Goal: Task Accomplishment & Management: Complete application form

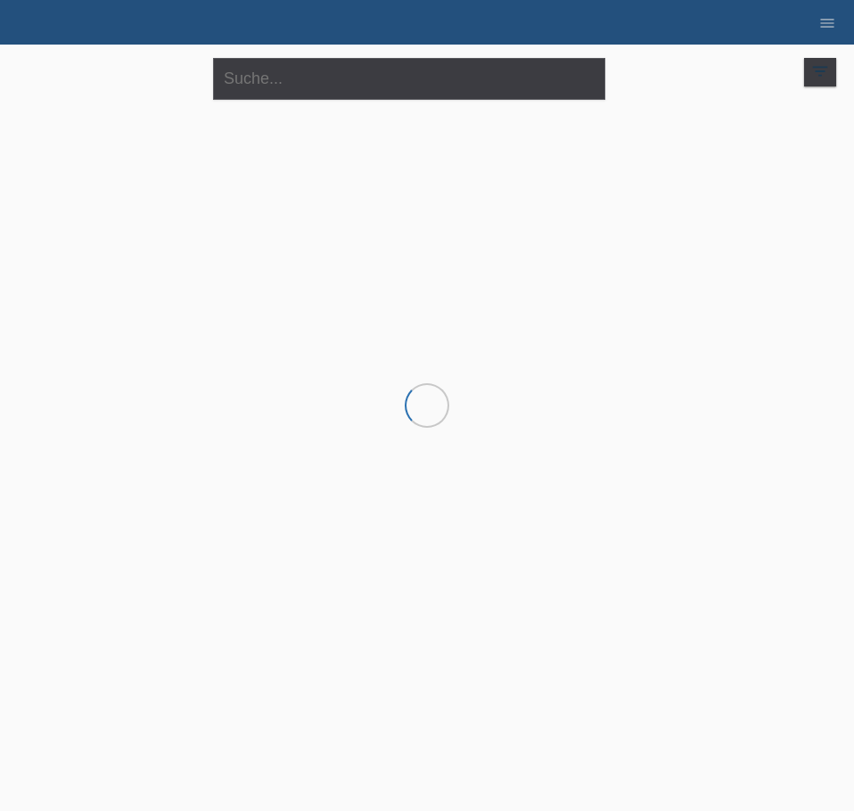
click at [700, 72] on div "close filter_list view_module Alle Kund*innen anzeigen star Markierte Kund*inne…" at bounding box center [427, 77] width 836 height 64
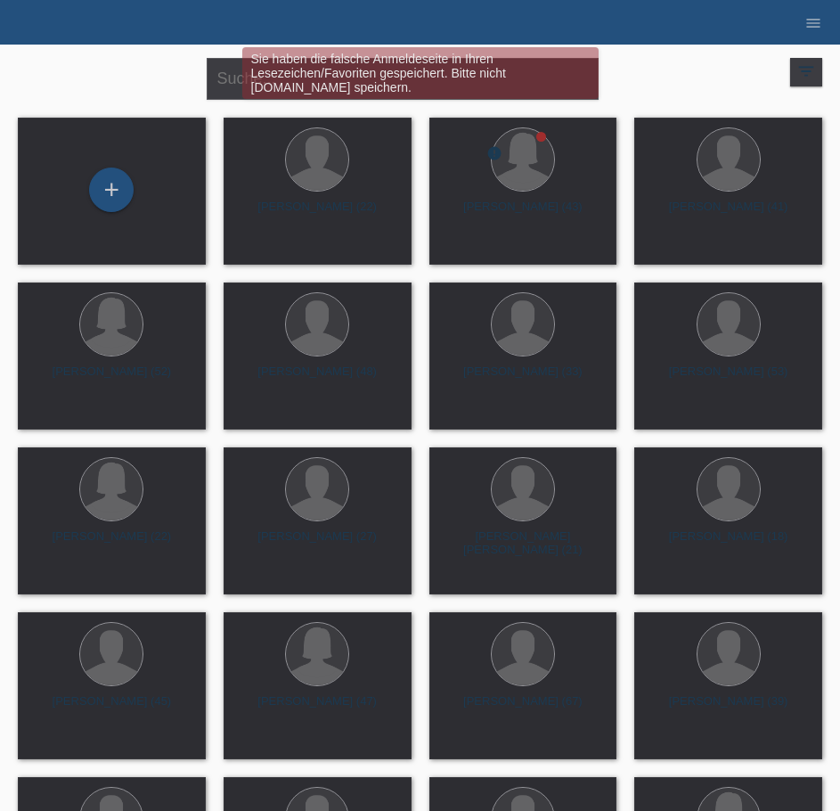
click at [661, 71] on div "Sie haben die falsche Anmeldeseite in Ihren Lesezeichen/Favoriten gespeichert. …" at bounding box center [420, 75] width 504 height 56
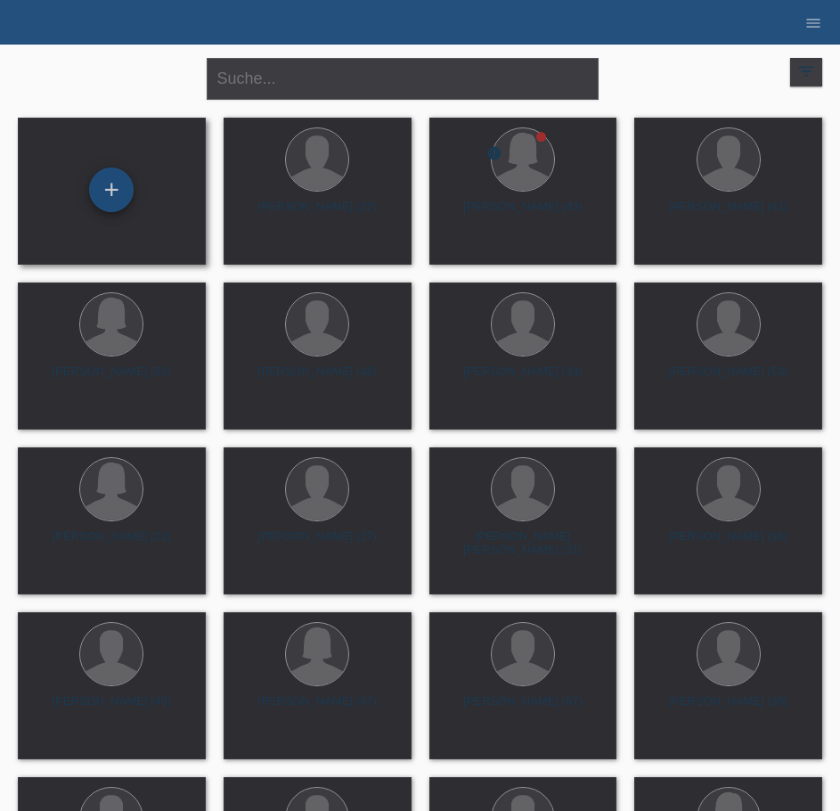
click at [114, 188] on div "+" at bounding box center [111, 190] width 43 height 30
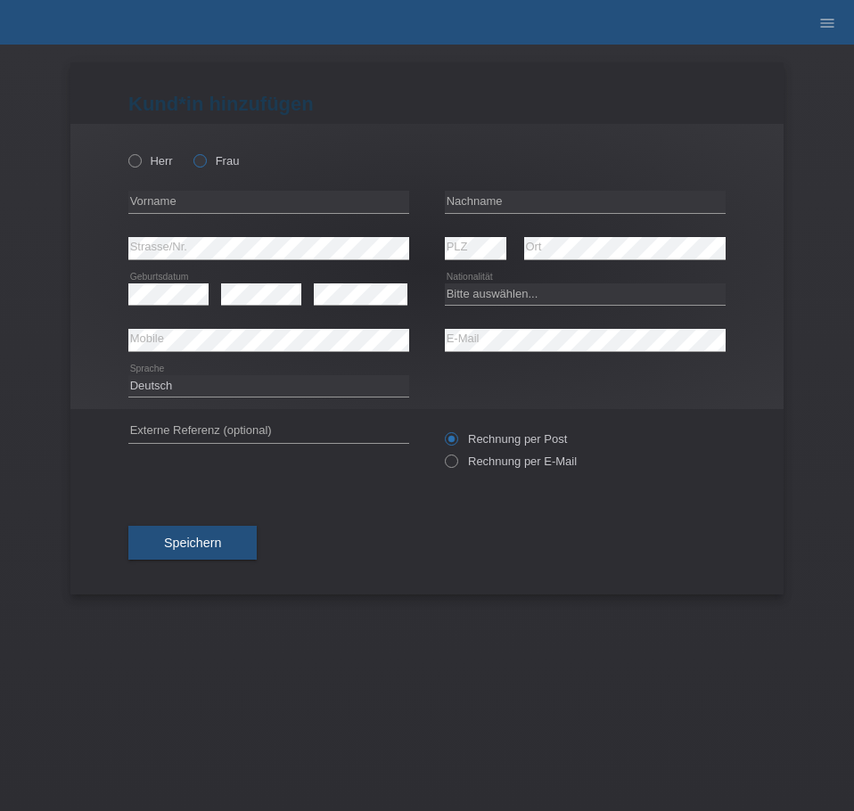
click at [215, 154] on label "Frau" at bounding box center [215, 160] width 45 height 13
click at [205, 154] on input "Frau" at bounding box center [199, 160] width 12 height 12
radio input "true"
click at [182, 190] on div "error Vorname" at bounding box center [268, 202] width 281 height 46
click at [271, 199] on input "text" at bounding box center [268, 202] width 281 height 22
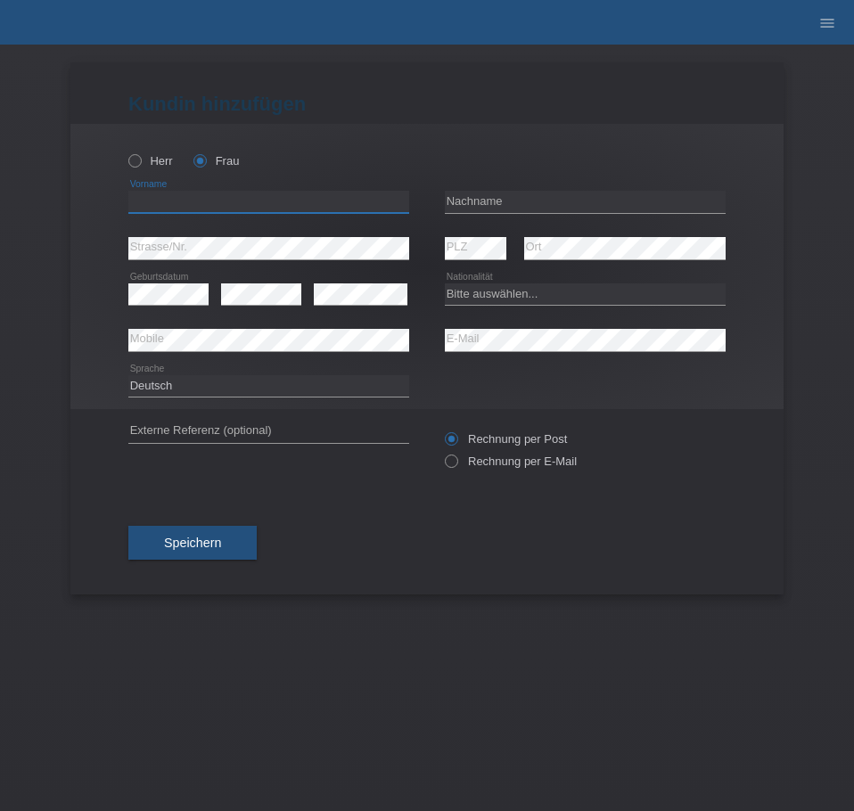
type input "v"
paste input "Nadine"
type input "Nadine"
click at [489, 194] on input "text" at bounding box center [585, 202] width 281 height 22
type input "[PERSON_NAME]"
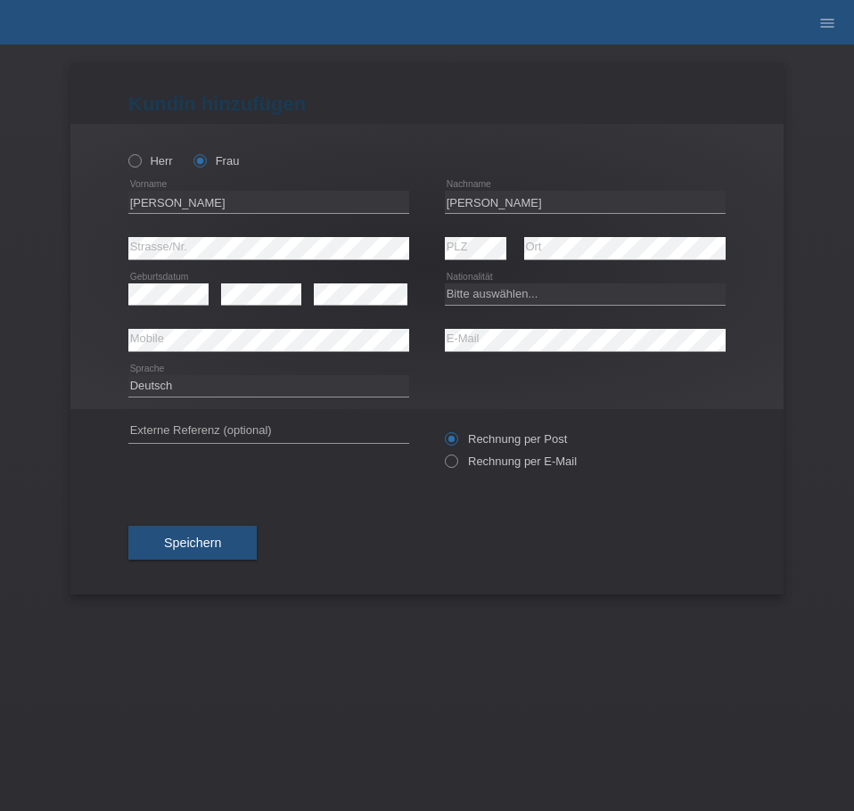
click at [628, 135] on div at bounding box center [585, 130] width 281 height 13
click at [523, 200] on input "[PERSON_NAME]" at bounding box center [585, 202] width 281 height 22
click at [729, 389] on div "Herr Frau Nadine error Vorname C" at bounding box center [426, 266] width 713 height 285
click at [652, 380] on div "Deutsch Français Italiano English error Sprache" at bounding box center [426, 386] width 597 height 45
click at [495, 297] on select "Bitte auswählen... Schweiz Deutschland Liechtenstein Österreich ------------ Af…" at bounding box center [585, 293] width 281 height 21
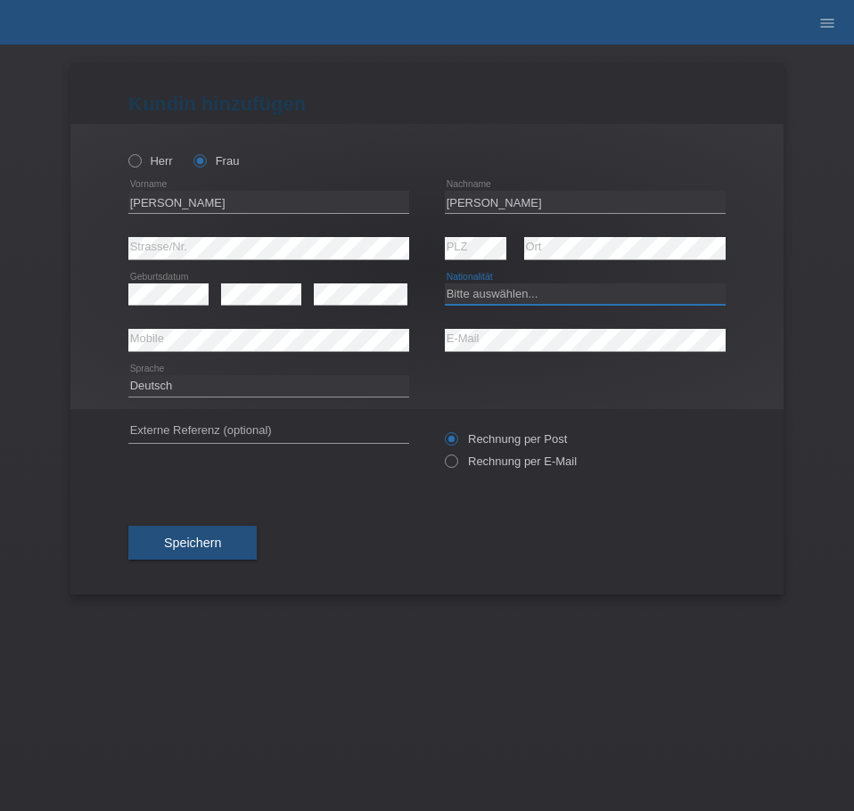
select select "CH"
click at [445, 283] on select "Bitte auswählen... Schweiz Deutschland Liechtenstein Österreich ------------ Af…" at bounding box center [585, 293] width 281 height 21
drag, startPoint x: 702, startPoint y: 396, endPoint x: 549, endPoint y: 358, distance: 157.8
click at [696, 394] on div "Deutsch Français Italiano English error Sprache" at bounding box center [426, 386] width 597 height 45
click at [504, 397] on div "Deutsch Français Italiano English error Sprache" at bounding box center [426, 386] width 597 height 45
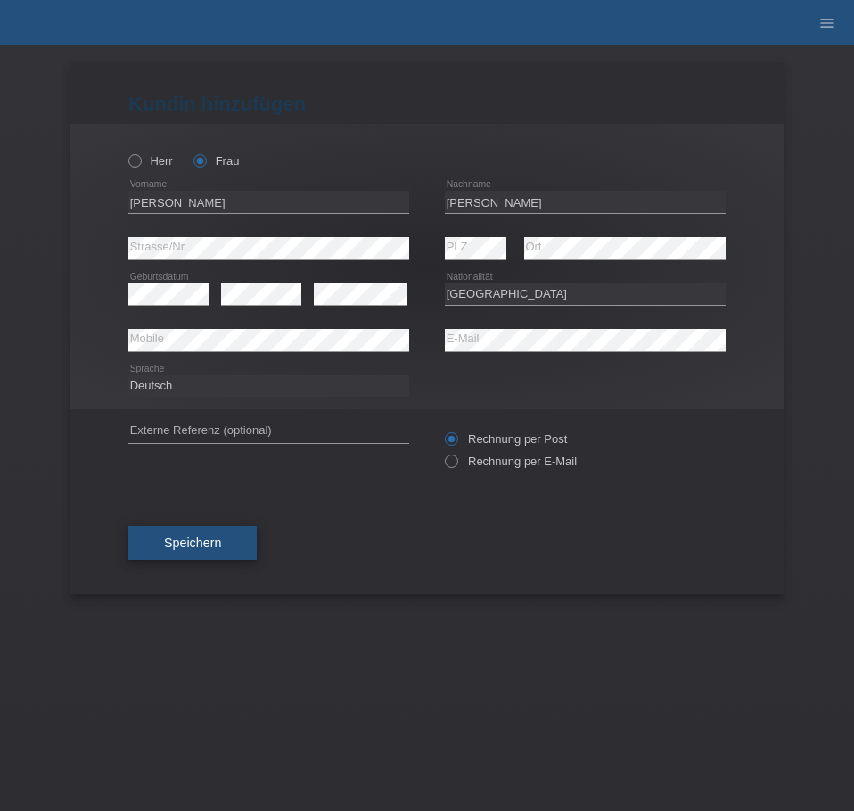
drag, startPoint x: 216, startPoint y: 538, endPoint x: 238, endPoint y: 538, distance: 22.3
click at [217, 538] on span "Speichern" at bounding box center [192, 543] width 57 height 14
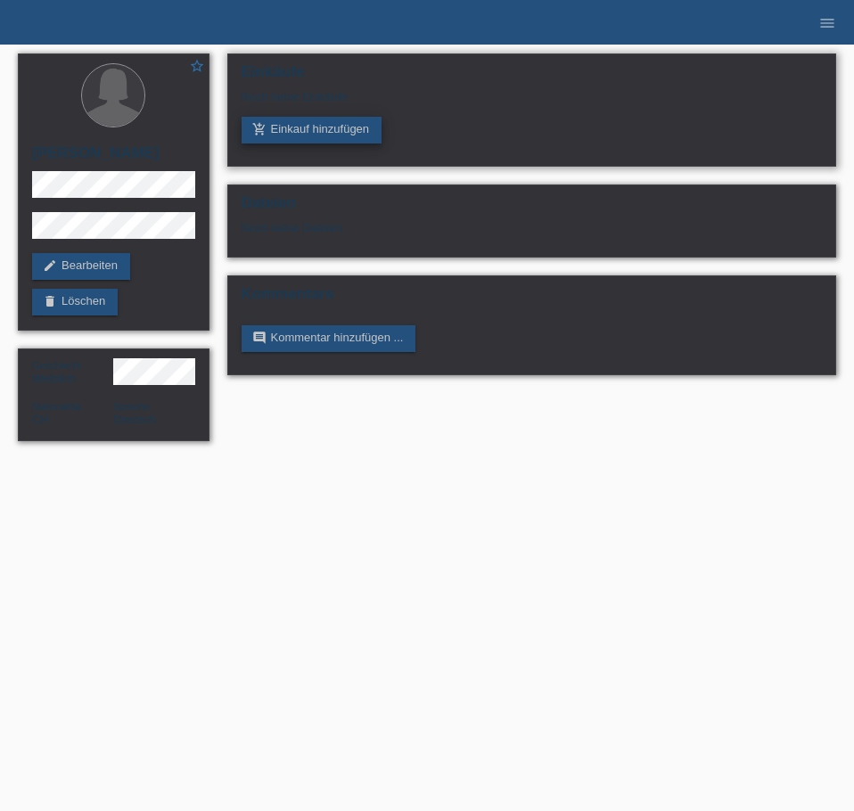
click at [310, 128] on link "add_shopping_cart Einkauf hinzufügen" at bounding box center [311, 130] width 141 height 27
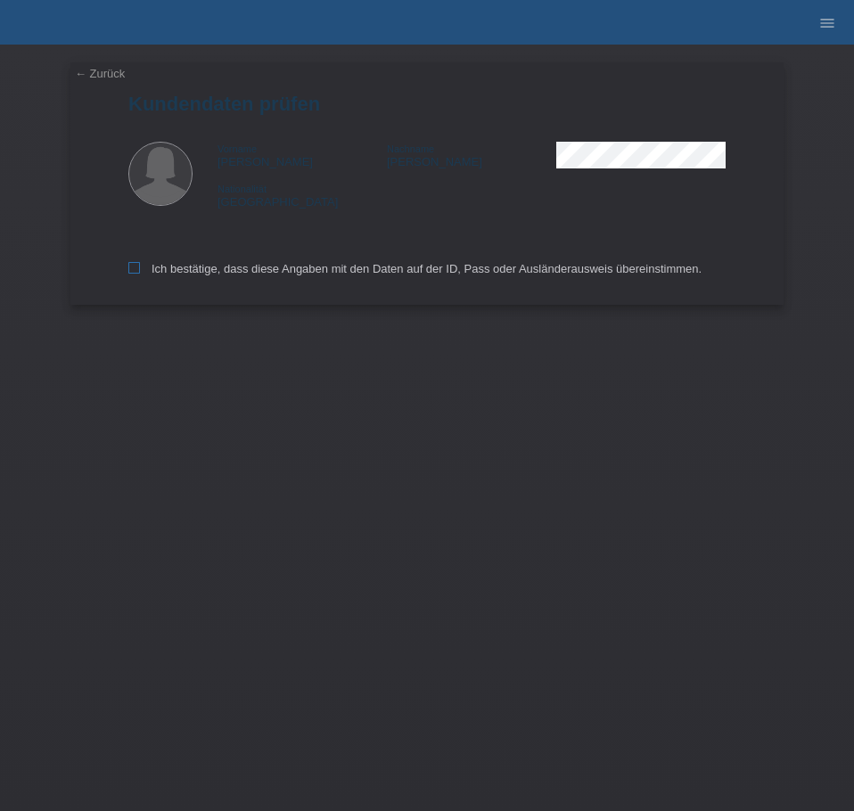
click at [135, 266] on icon at bounding box center [134, 268] width 12 height 12
click at [135, 266] on input "Ich bestätige, dass diese Angaben mit den Daten auf der ID, Pass oder Ausländer…" at bounding box center [134, 268] width 12 height 12
checkbox input "true"
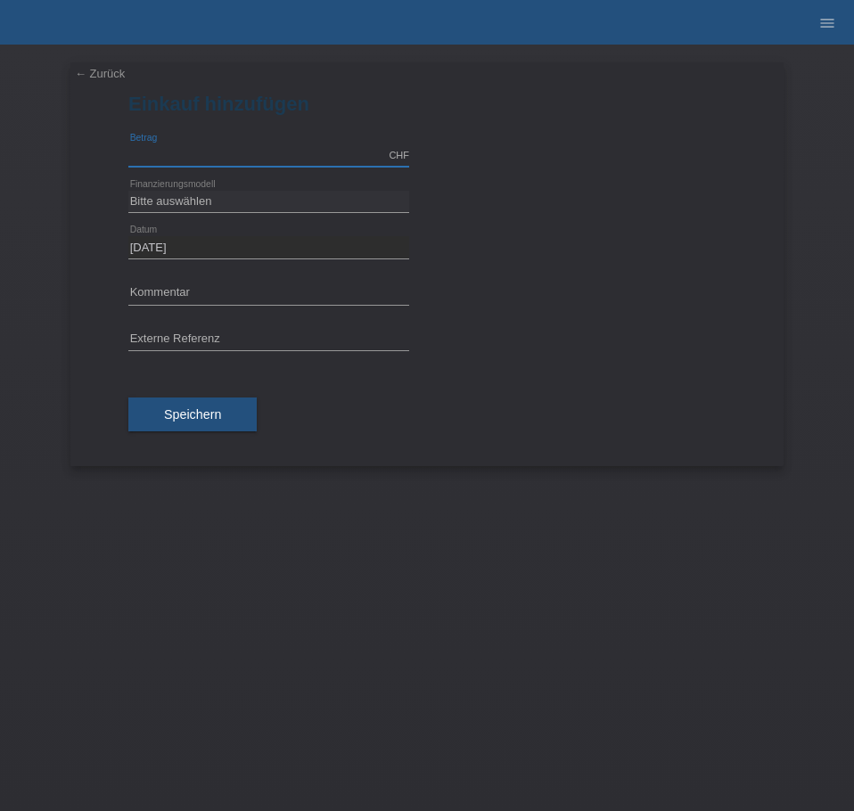
click at [200, 151] on input "text" at bounding box center [268, 155] width 281 height 22
click at [241, 148] on input "text" at bounding box center [268, 155] width 281 height 22
type input "2590.00"
drag, startPoint x: 192, startPoint y: 208, endPoint x: 204, endPoint y: 204, distance: 13.0
click at [192, 208] on select "Bitte auswählen Fixe Raten Kauf auf Rechnung mit Teilzahlungsoption" at bounding box center [268, 201] width 281 height 21
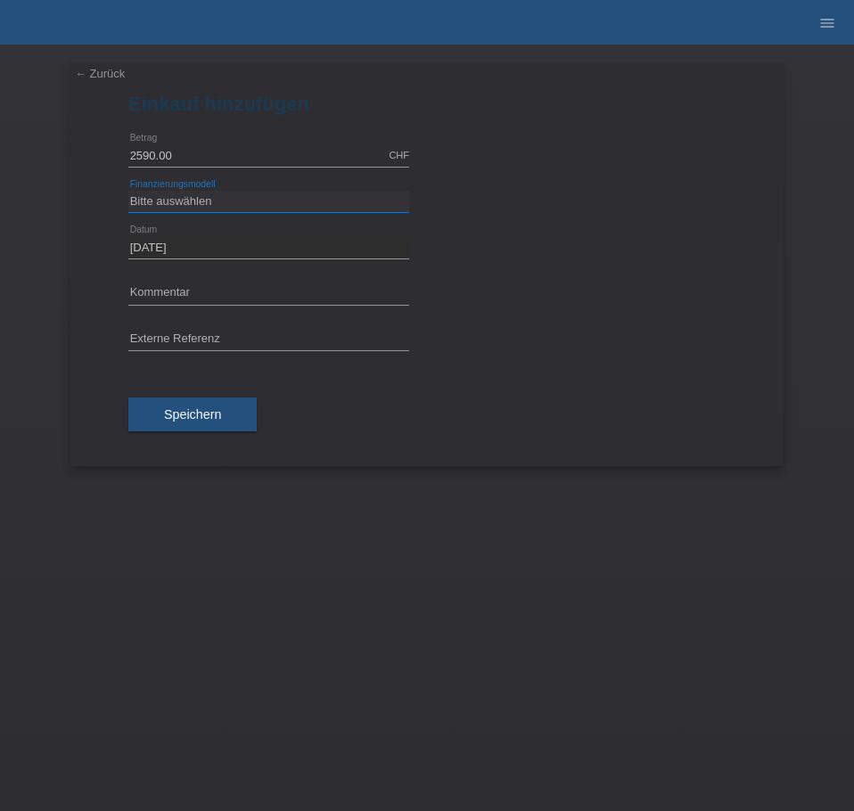
select select "69"
click at [128, 191] on select "Bitte auswählen Fixe Raten Kauf auf Rechnung mit Teilzahlungsoption" at bounding box center [268, 201] width 281 height 21
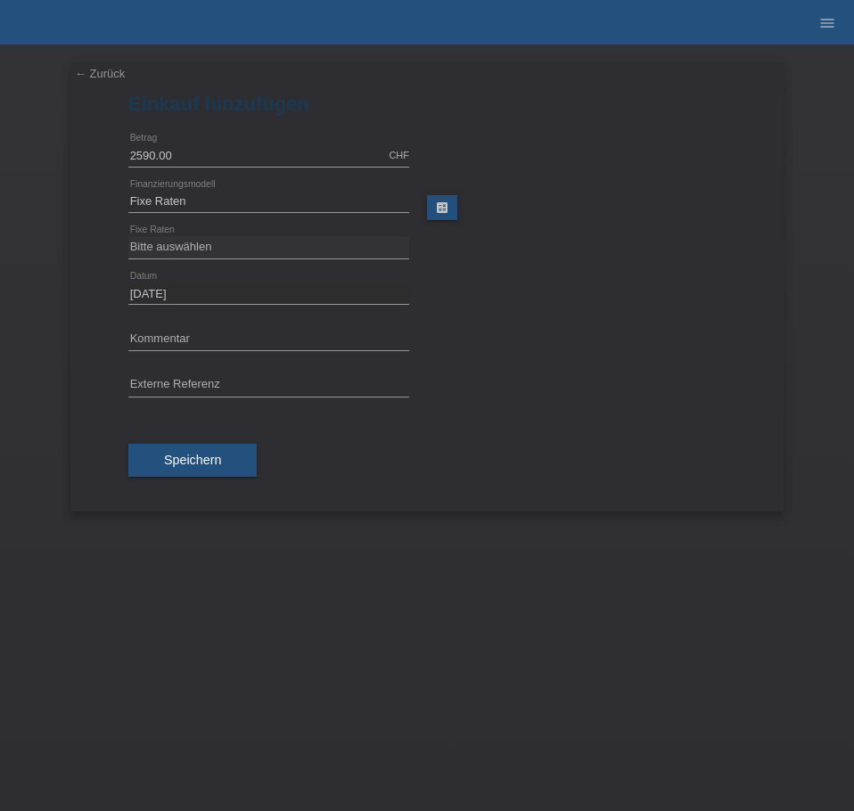
click at [520, 237] on div at bounding box center [585, 231] width 281 height 13
drag, startPoint x: 282, startPoint y: 267, endPoint x: 286, endPoint y: 228, distance: 39.4
click at [281, 260] on div "Bitte auswählen 12 Raten 24 Raten 36 Raten 48 Raten error Fixe Raten" at bounding box center [268, 247] width 281 height 45
click at [287, 246] on select "Bitte auswählen 12 Raten 24 Raten 36 Raten 48 Raten" at bounding box center [268, 246] width 281 height 21
select select "138"
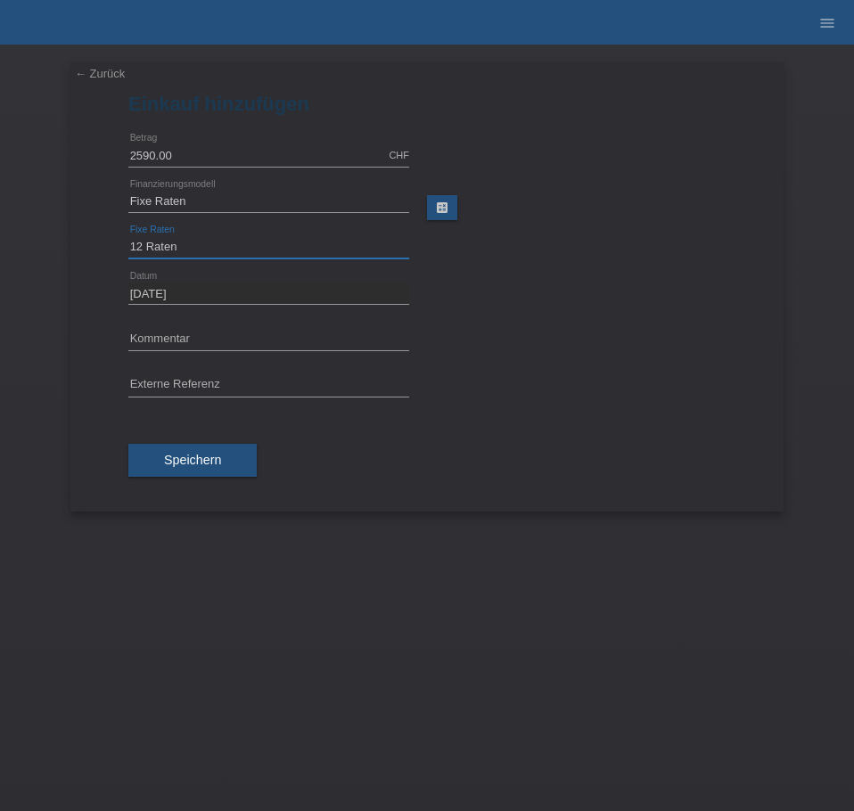
click at [128, 236] on select "Bitte auswählen 12 Raten 24 Raten 36 Raten 48 Raten" at bounding box center [268, 246] width 281 height 21
drag, startPoint x: 560, startPoint y: 281, endPoint x: 360, endPoint y: 365, distance: 216.8
click at [558, 281] on div at bounding box center [585, 277] width 281 height 13
drag, startPoint x: 194, startPoint y: 456, endPoint x: 397, endPoint y: 444, distance: 202.7
click at [210, 456] on span "Speichern" at bounding box center [192, 460] width 57 height 14
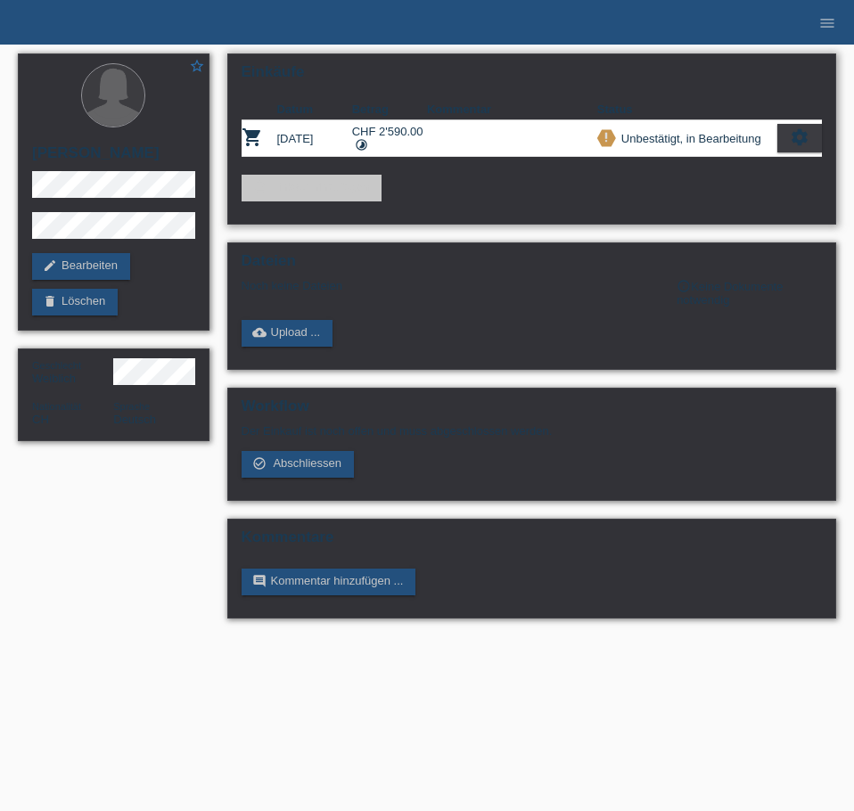
click at [550, 199] on div "add_shopping_cart Einkauf hinzufügen" at bounding box center [531, 188] width 581 height 27
